Goal: Information Seeking & Learning: Check status

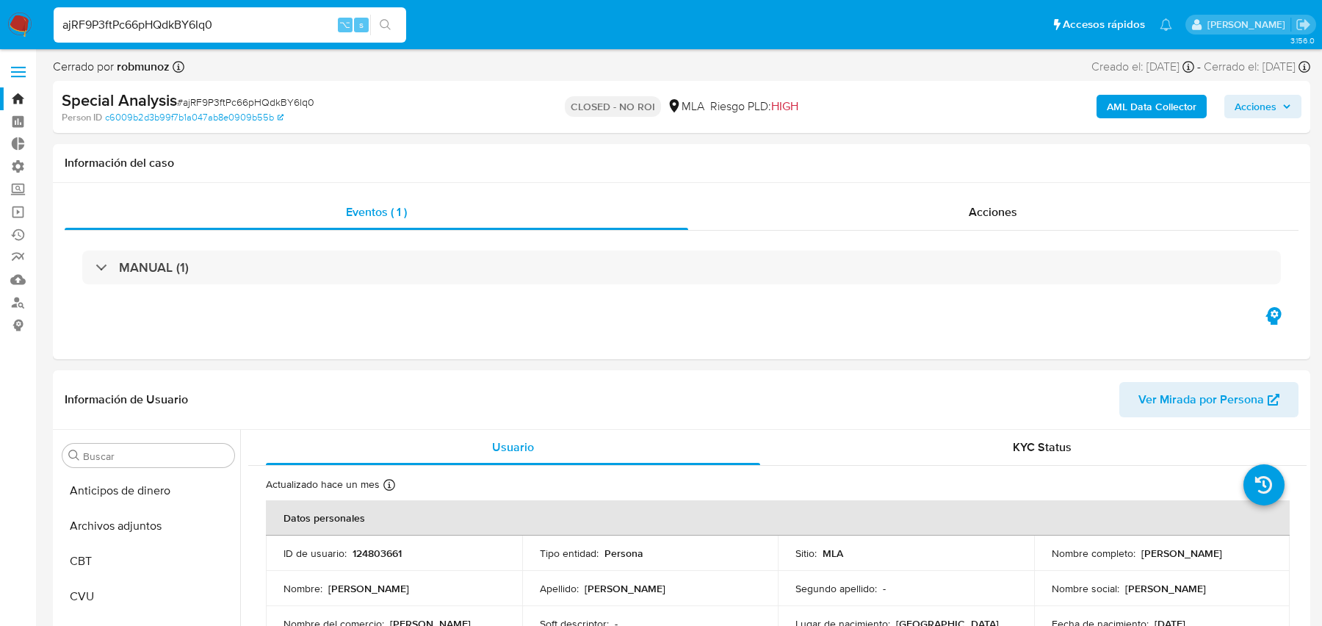
select select "10"
click at [168, 21] on input "ajRF9P3ftPc66pHQdkBY6Iq0" at bounding box center [230, 24] width 353 height 19
type input "2f03z0k1E05EWLl7LI9v7uLJ"
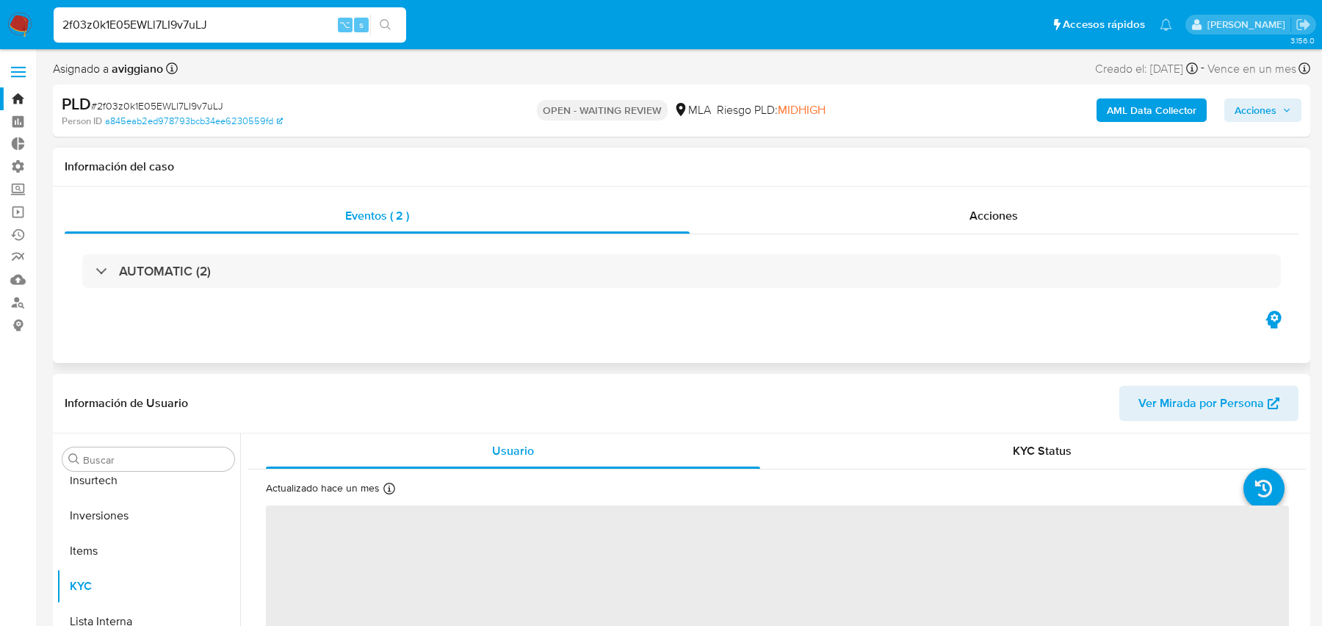
scroll to position [691, 0]
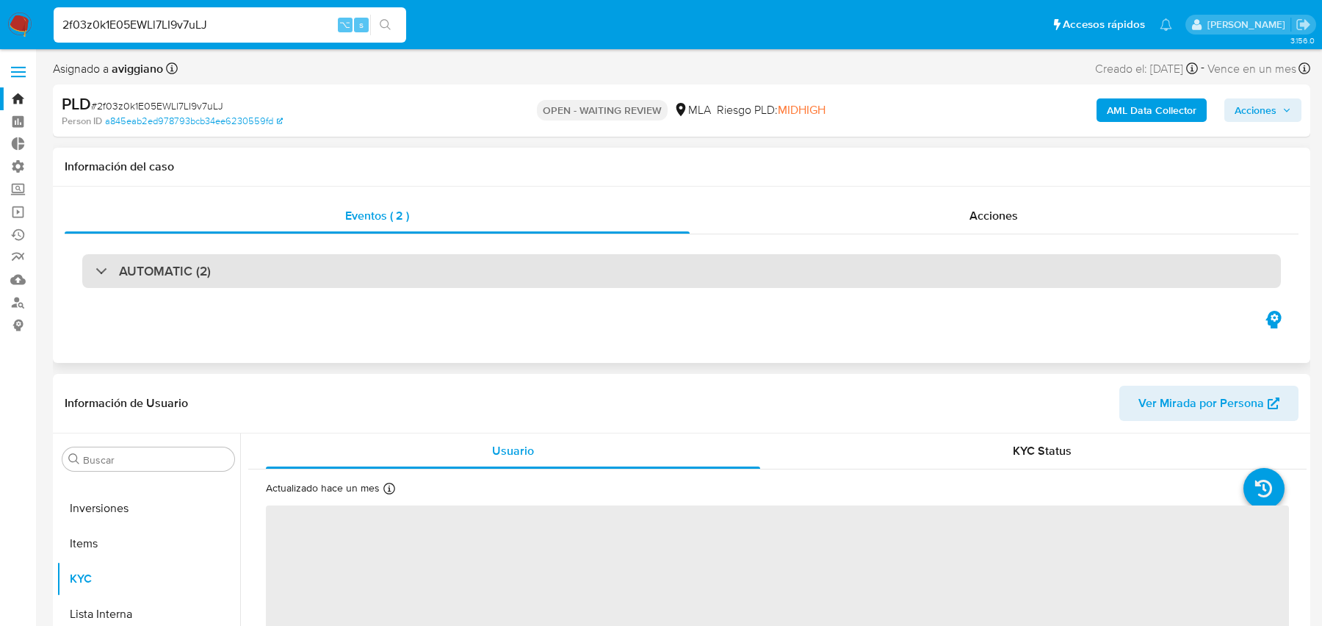
click at [408, 269] on div "AUTOMATIC (2)" at bounding box center [681, 271] width 1199 height 34
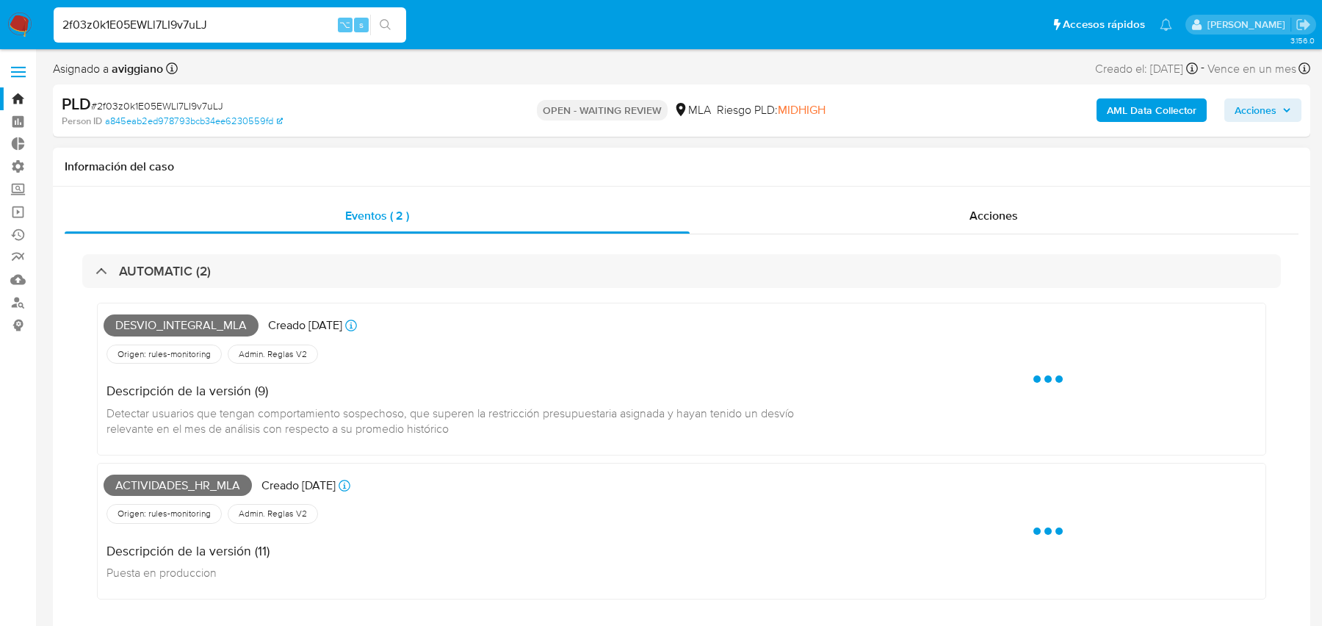
select select "10"
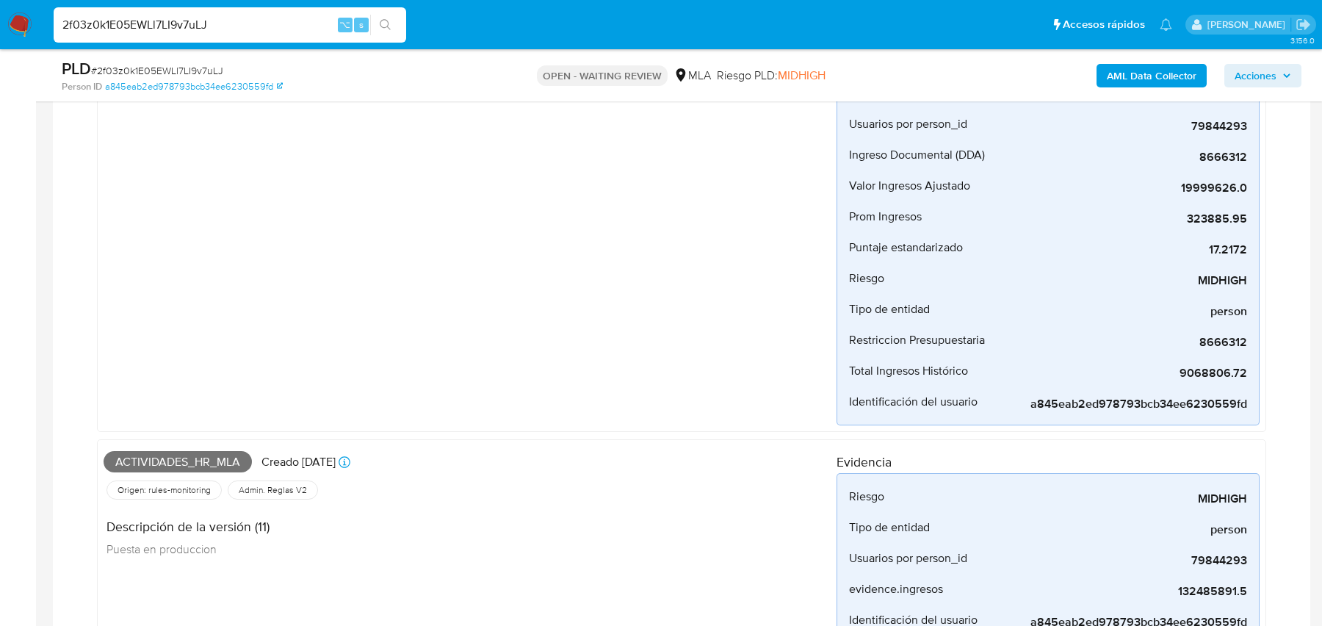
scroll to position [0, 0]
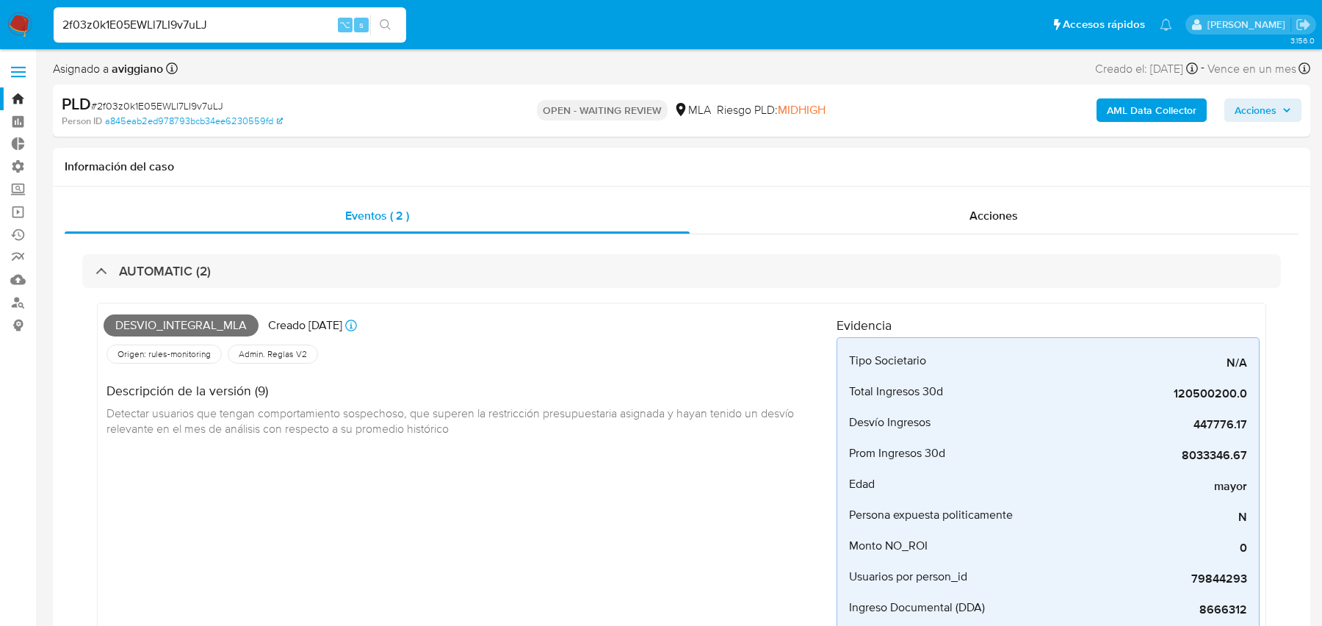
click at [1134, 115] on b "AML Data Collector" at bounding box center [1152, 110] width 90 height 24
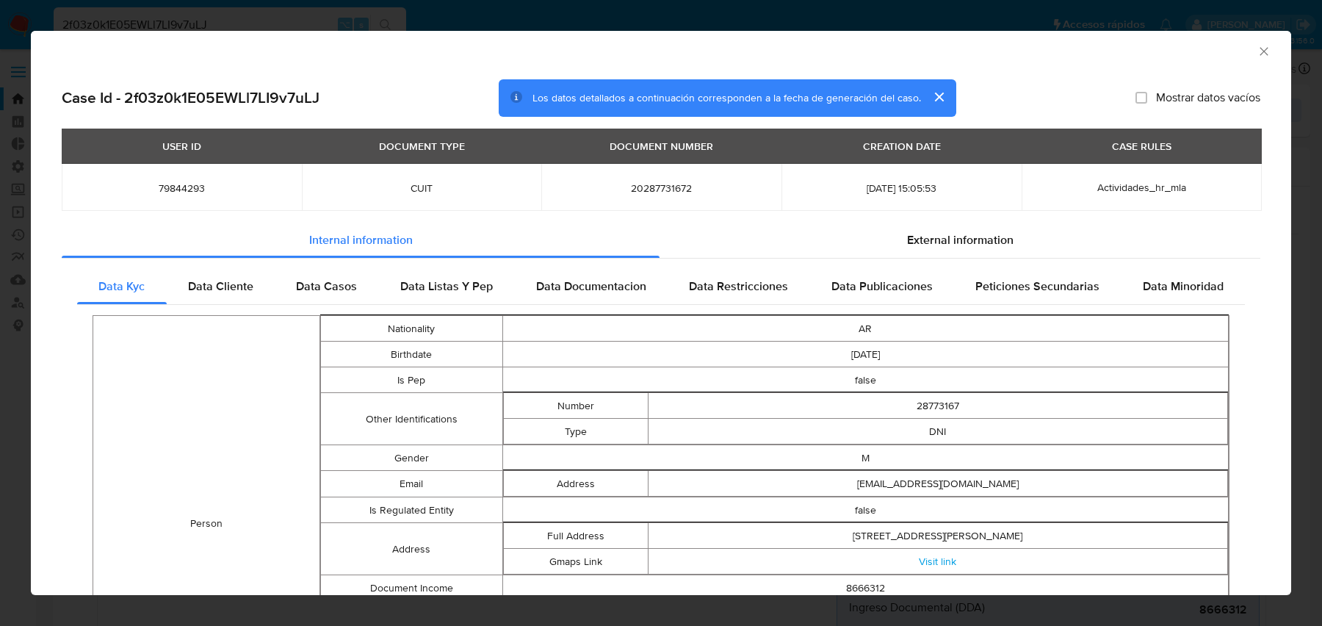
click at [1132, 178] on td "Actividades_hr_mla" at bounding box center [1142, 187] width 240 height 47
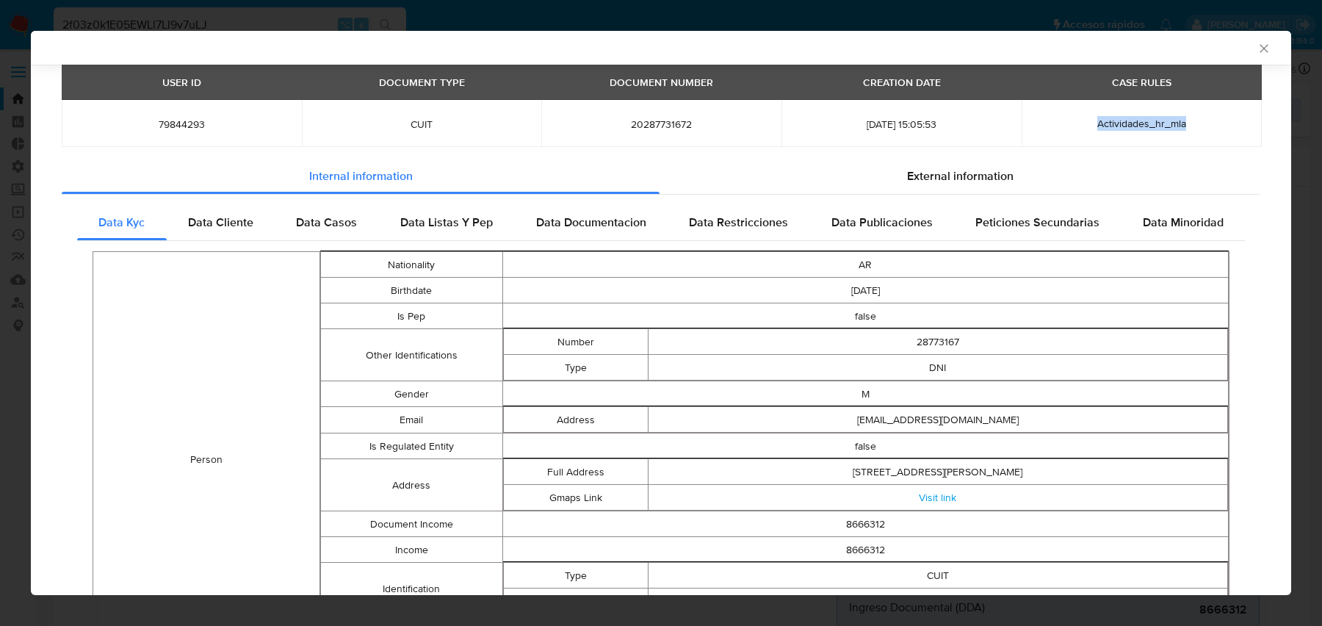
scroll to position [84, 0]
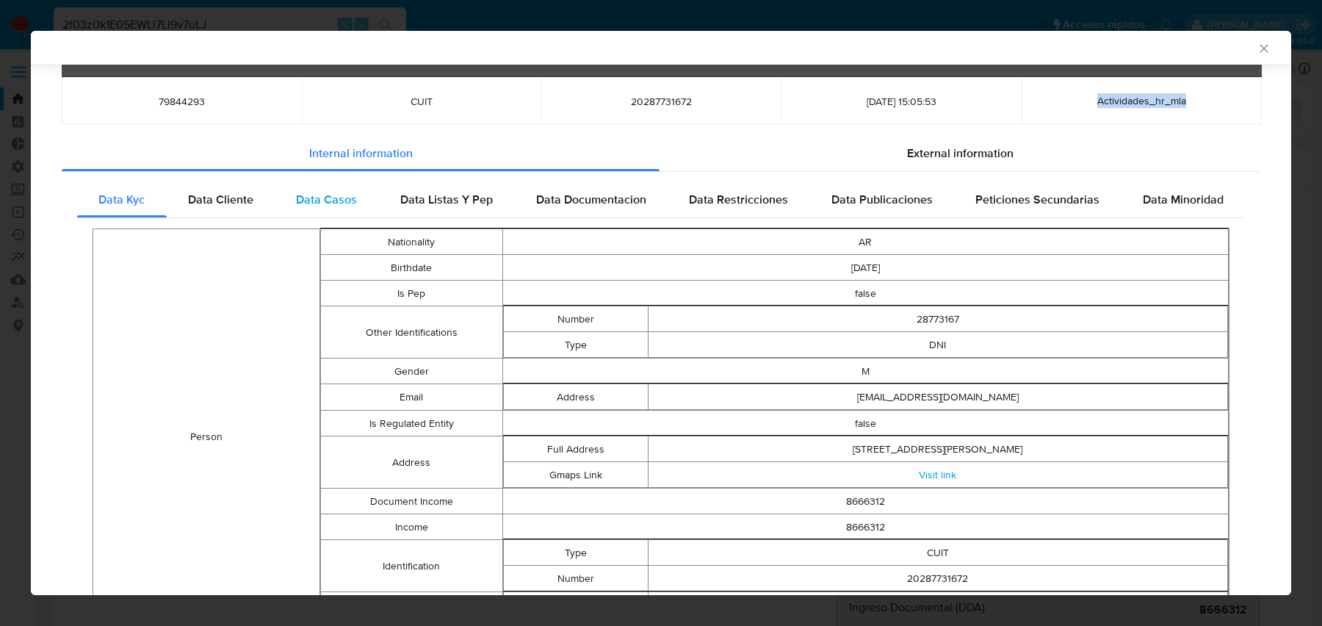
click at [314, 187] on div "Data Casos" at bounding box center [327, 199] width 104 height 35
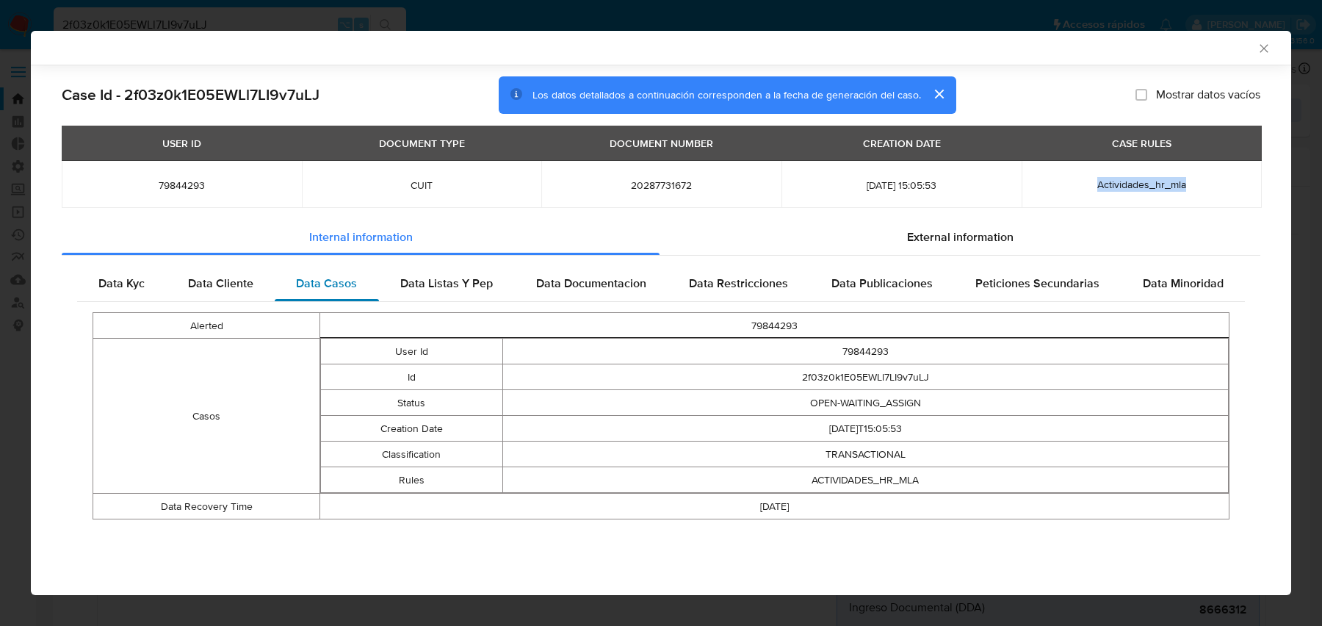
scroll to position [0, 0]
click at [862, 486] on td "ACTIVIDADES_HR_MLA" at bounding box center [866, 480] width 727 height 26
click at [861, 483] on td "ACTIVIDADES_HR_MLA" at bounding box center [866, 480] width 727 height 26
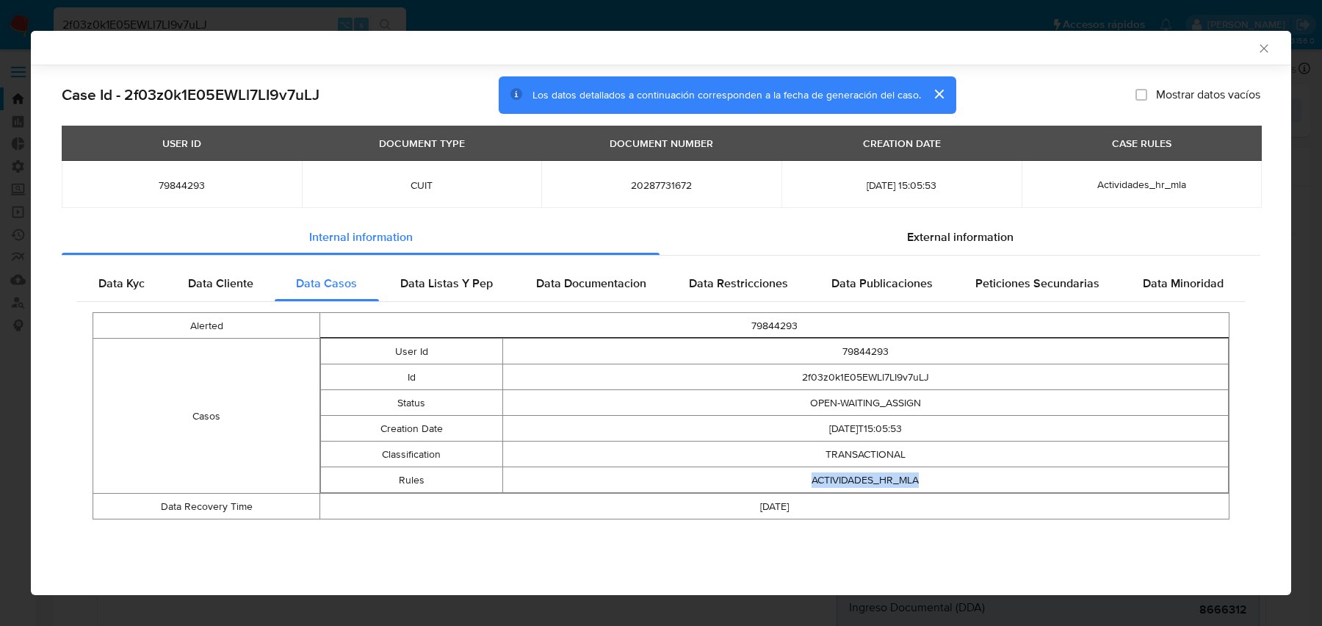
click at [832, 482] on td "ACTIVIDADES_HR_MLA" at bounding box center [866, 480] width 727 height 26
click at [867, 375] on td "2f03z0k1E05EWLl7LI9v7uLJ" at bounding box center [866, 377] width 727 height 26
